Goal: Information Seeking & Learning: Learn about a topic

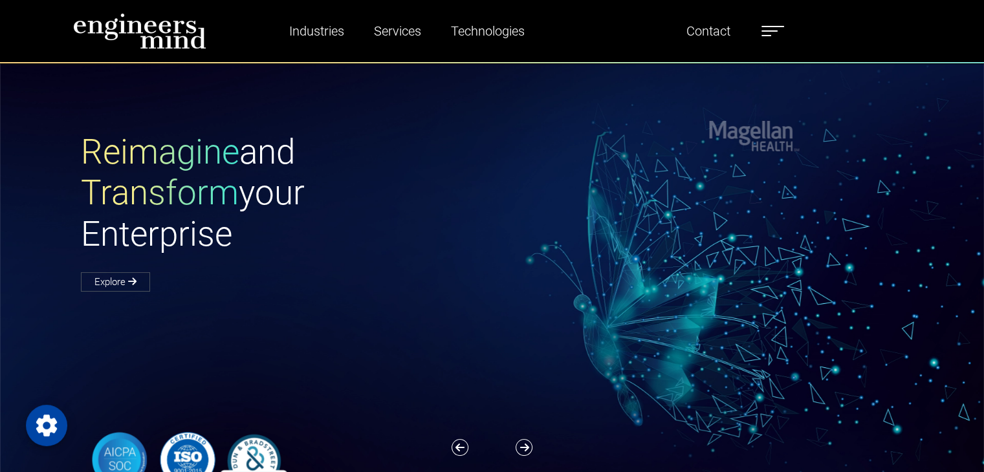
click at [770, 32] on label at bounding box center [772, 31] width 23 height 17
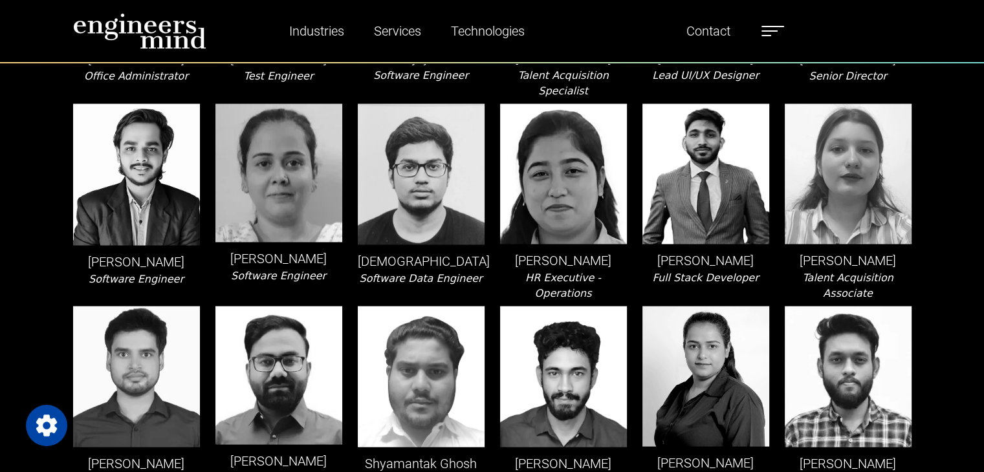
drag, startPoint x: 990, startPoint y: 41, endPoint x: 993, endPoint y: 296, distance: 254.9
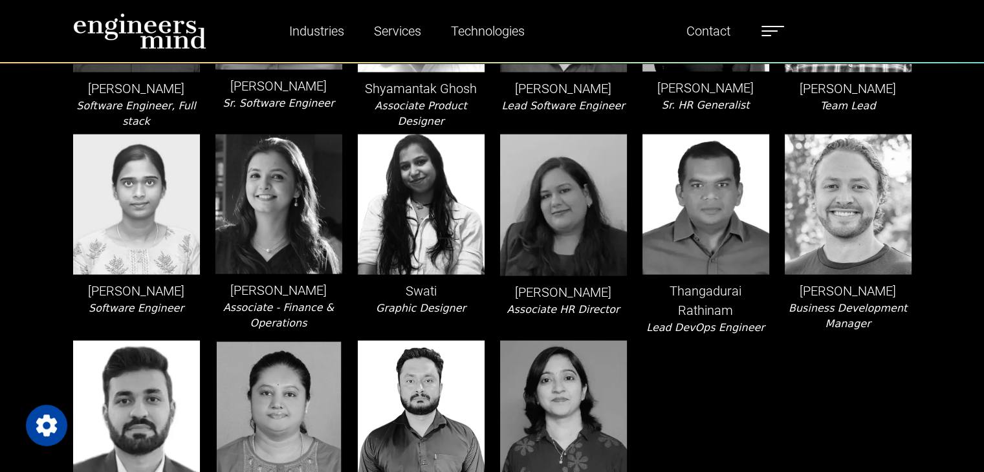
scroll to position [2946, 0]
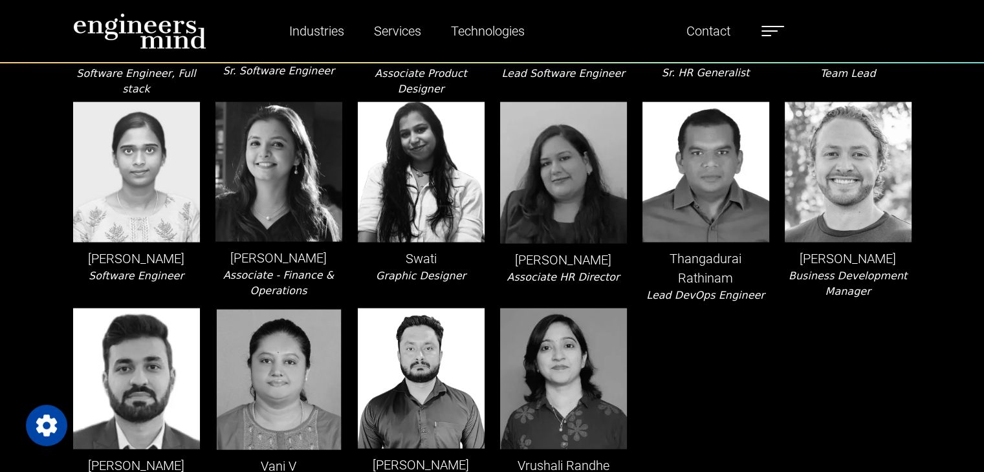
drag, startPoint x: 991, startPoint y: 311, endPoint x: 733, endPoint y: 303, distance: 258.2
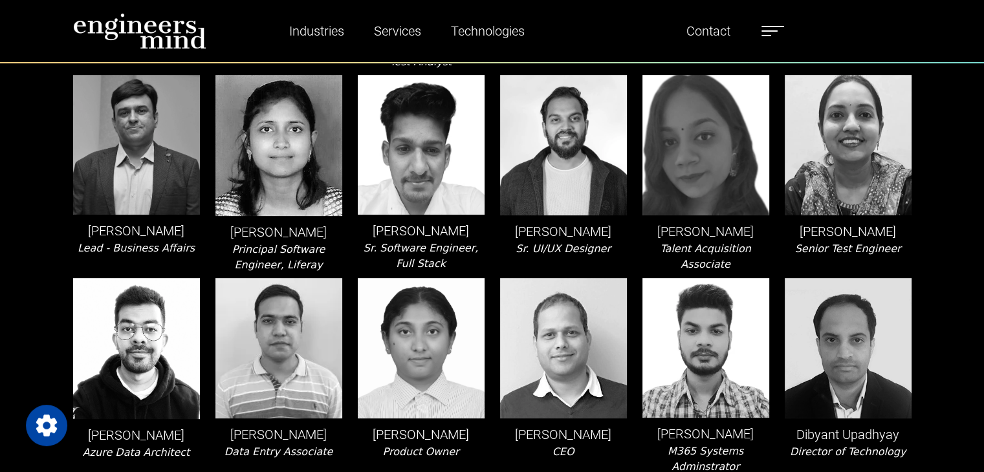
scroll to position [0, 0]
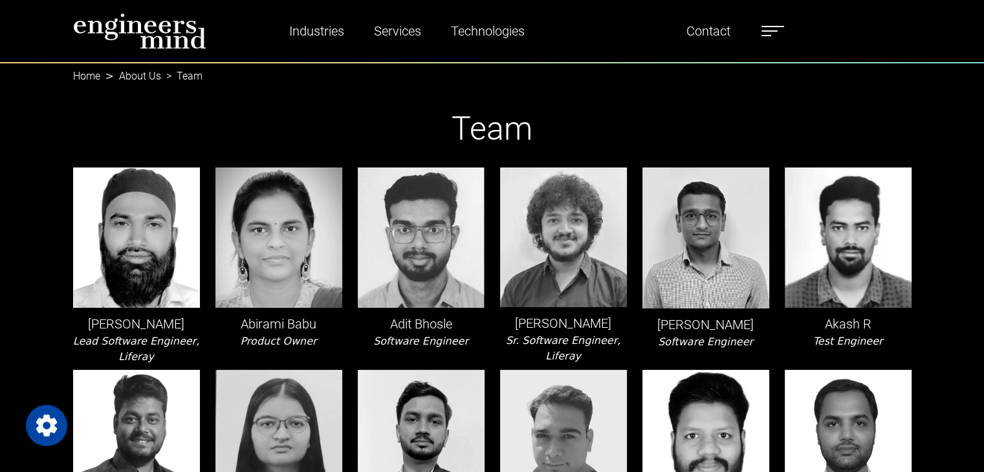
click at [764, 32] on label at bounding box center [772, 31] width 23 height 17
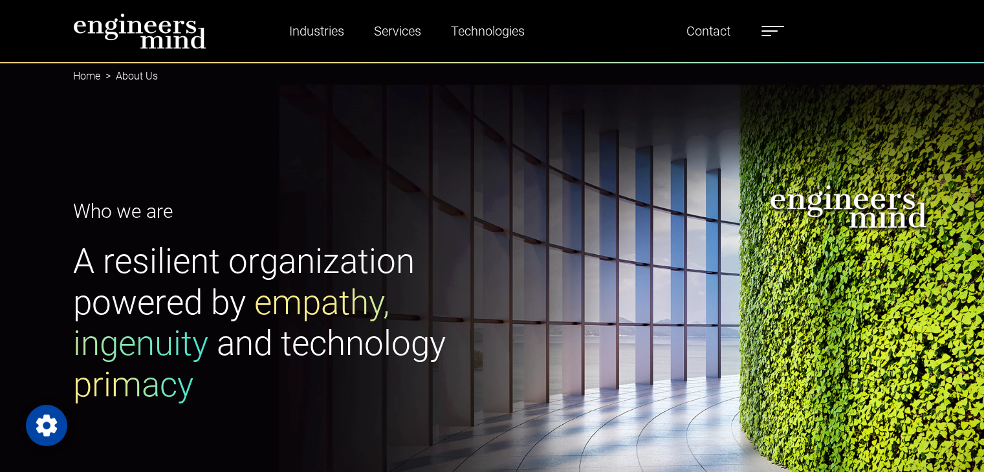
click at [775, 30] on span at bounding box center [769, 30] width 16 height 1
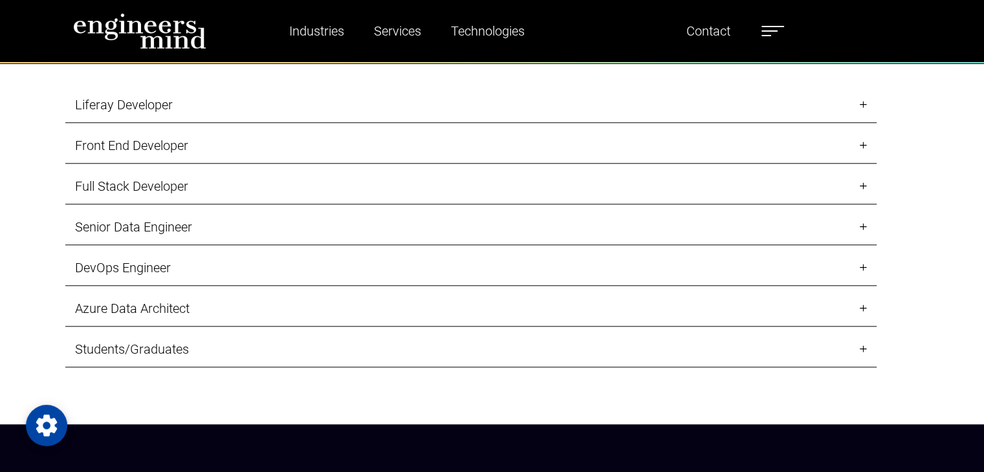
scroll to position [1371, 0]
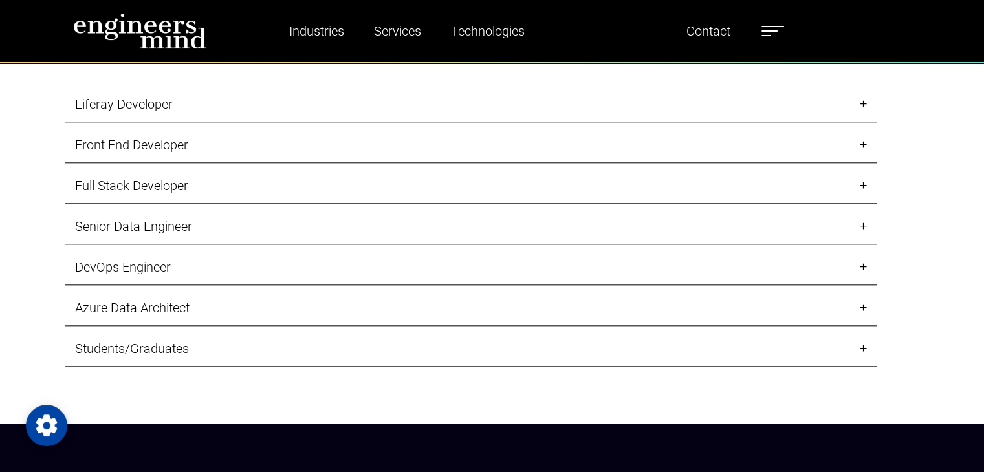
click at [139, 103] on link "Liferay Developer" at bounding box center [470, 105] width 811 height 36
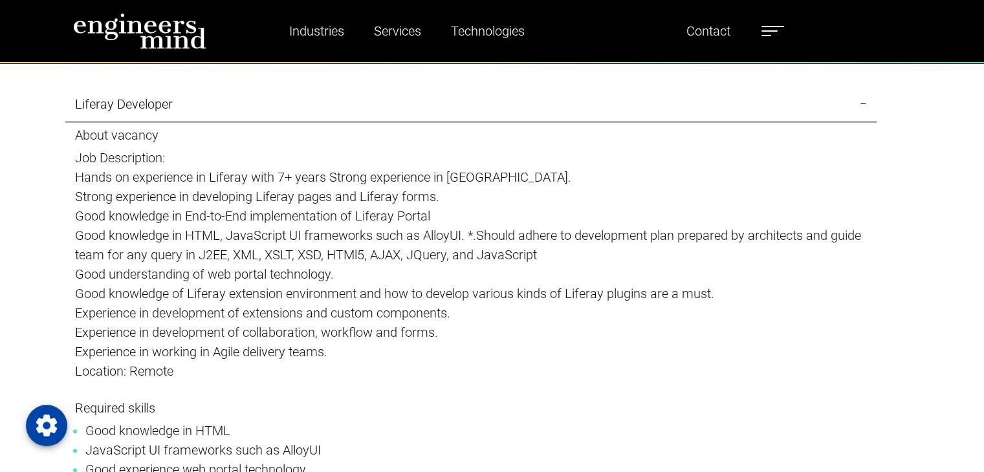
click at [326, 198] on p "Strong experience in developing Liferay pages and Liferay forms." at bounding box center [471, 196] width 792 height 19
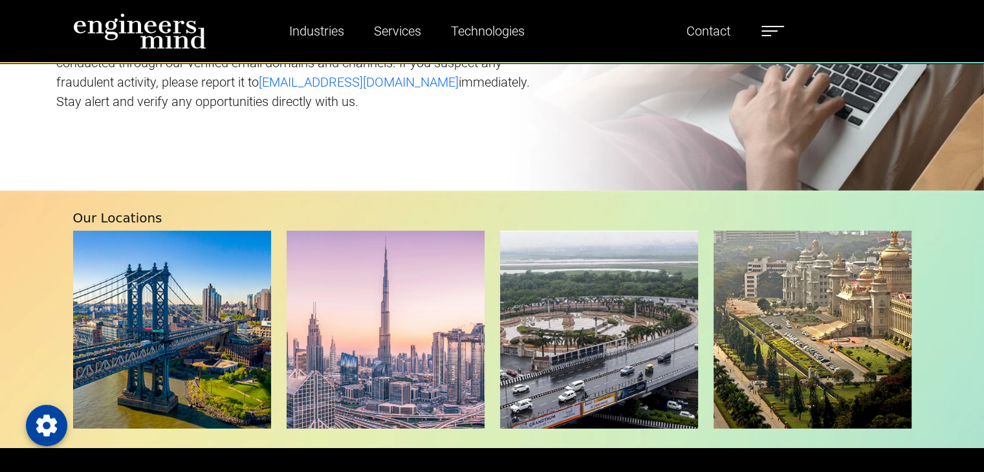
scroll to position [3905, 0]
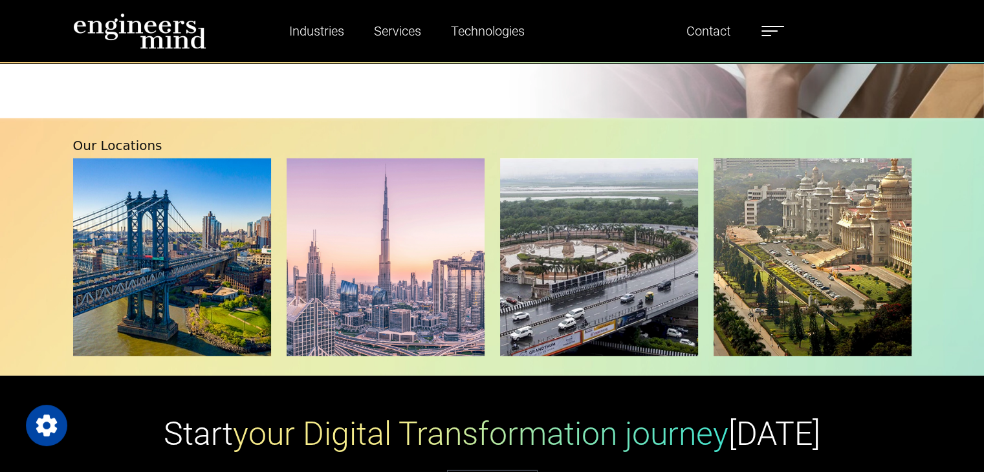
drag, startPoint x: 988, startPoint y: 187, endPoint x: 993, endPoint y: 345, distance: 158.6
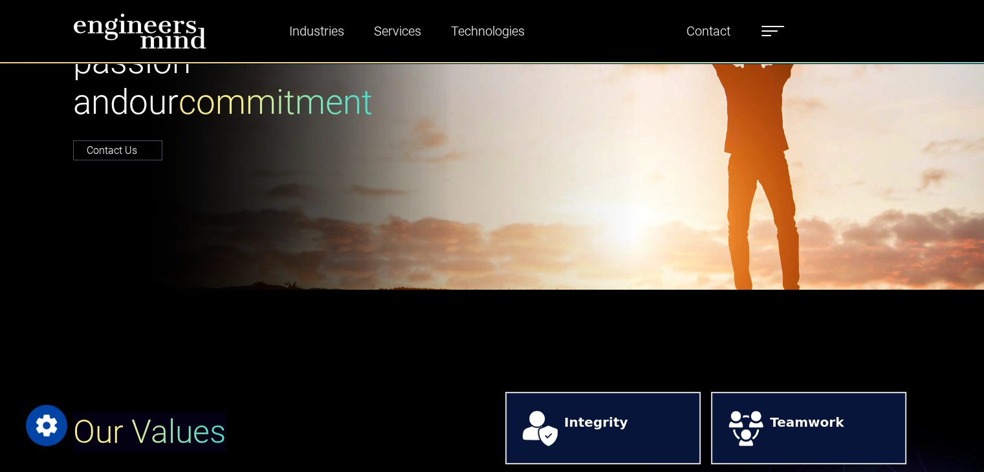
scroll to position [0, 0]
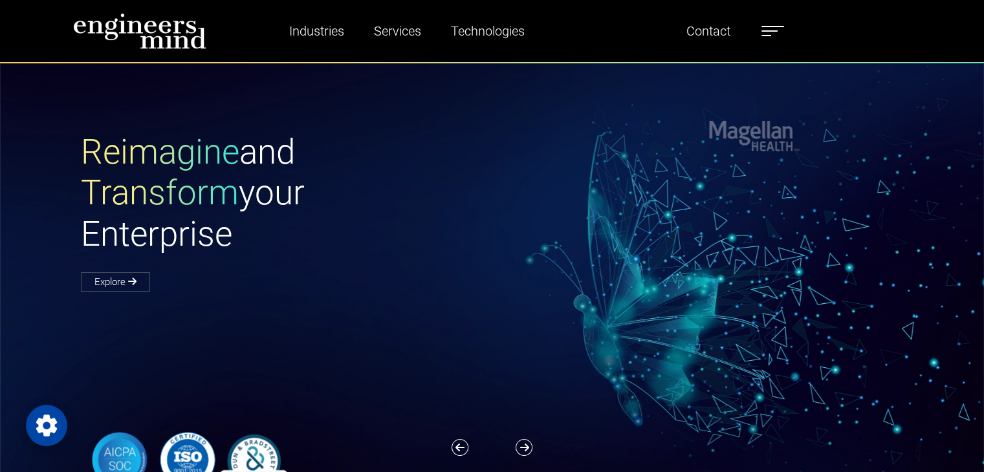
click at [771, 32] on label at bounding box center [772, 31] width 23 height 17
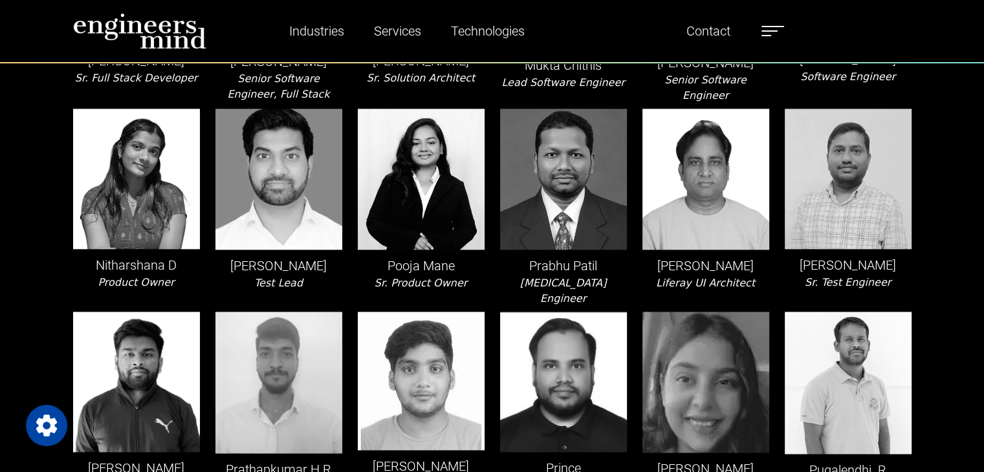
scroll to position [884, 0]
